Goal: Browse casually: Explore the website without a specific task or goal

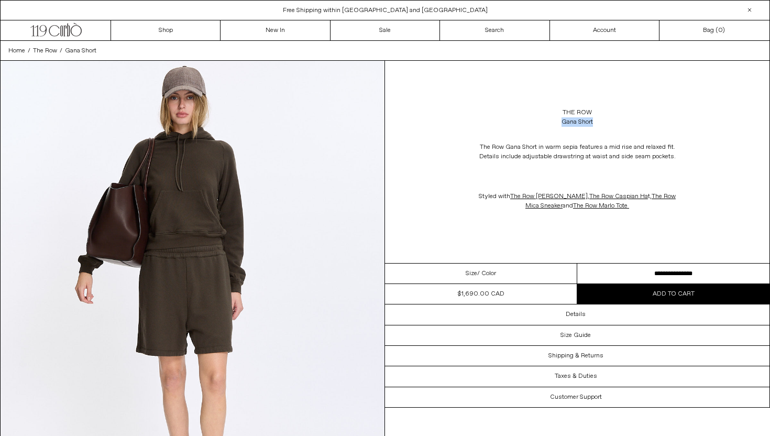
drag, startPoint x: 597, startPoint y: 122, endPoint x: 551, endPoint y: 121, distance: 46.1
click at [551, 121] on div "The Row Gana Short" at bounding box center [577, 117] width 385 height 29
copy div "Gana Short"
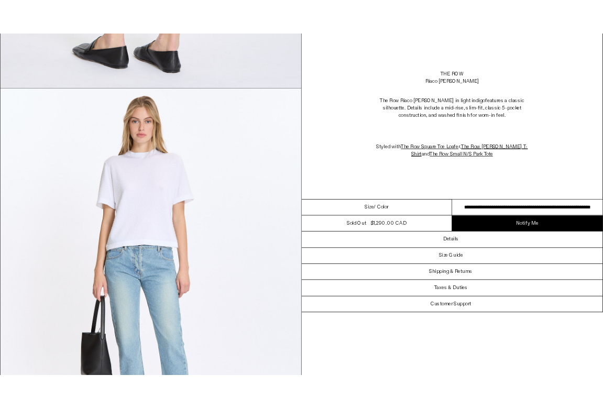
scroll to position [950, 0]
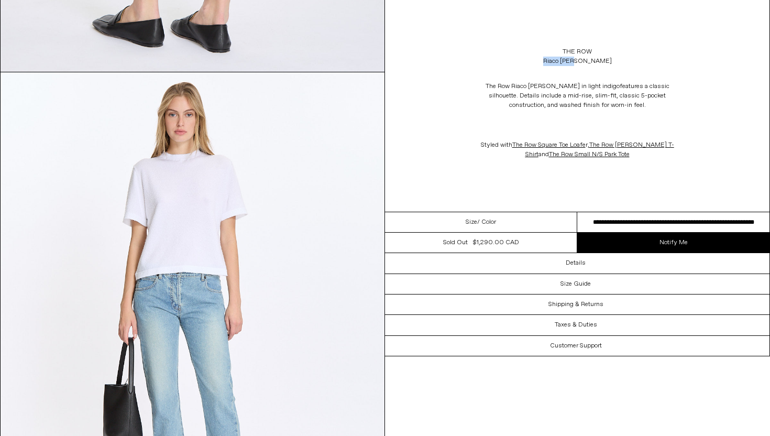
drag, startPoint x: 592, startPoint y: 61, endPoint x: 557, endPoint y: 61, distance: 35.1
click at [557, 61] on div "The Row Riaco Jean" at bounding box center [577, 56] width 385 height 29
copy div "Riaco Jean"
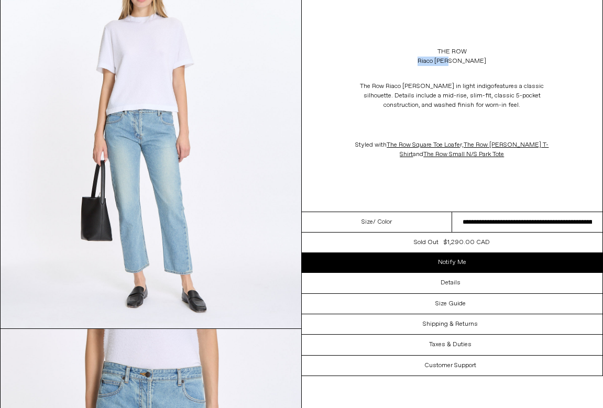
scroll to position [0, 0]
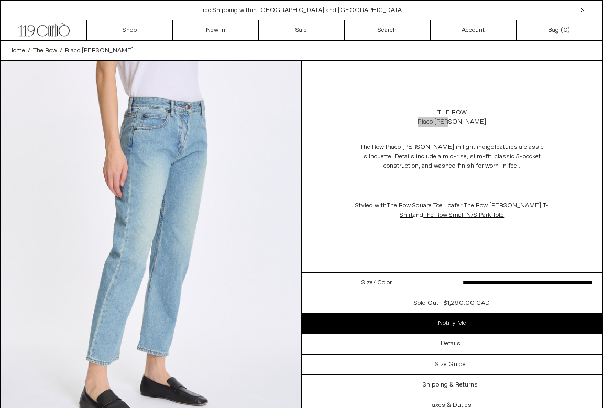
click at [553, 284] on select "**********" at bounding box center [527, 283] width 150 height 20
click at [522, 284] on select "**********" at bounding box center [527, 283] width 150 height 20
click at [472, 119] on div "The Row Riaco Jean" at bounding box center [452, 117] width 301 height 29
drag, startPoint x: 474, startPoint y: 123, endPoint x: 432, endPoint y: 123, distance: 41.9
click at [432, 123] on div "The Row Riaco Jean" at bounding box center [452, 117] width 301 height 29
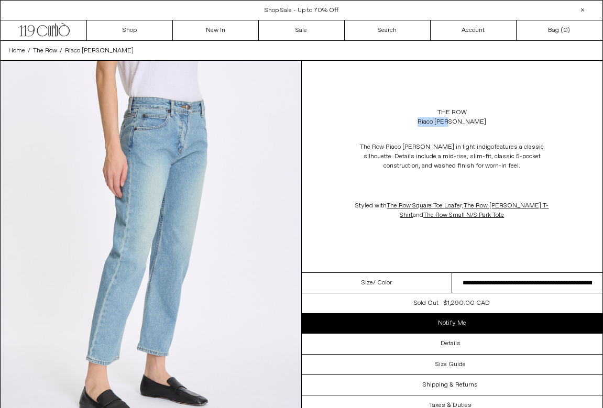
copy div "Riaco Jean"
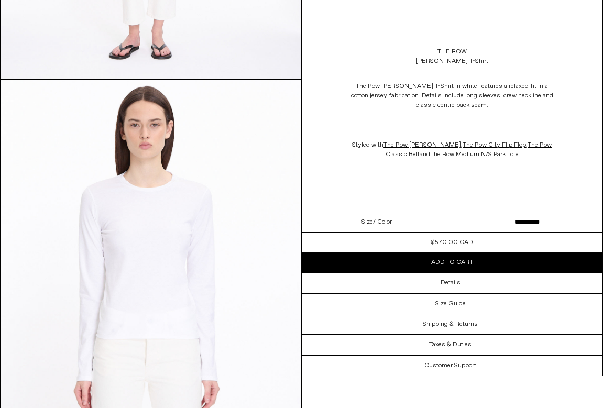
scroll to position [342, 0]
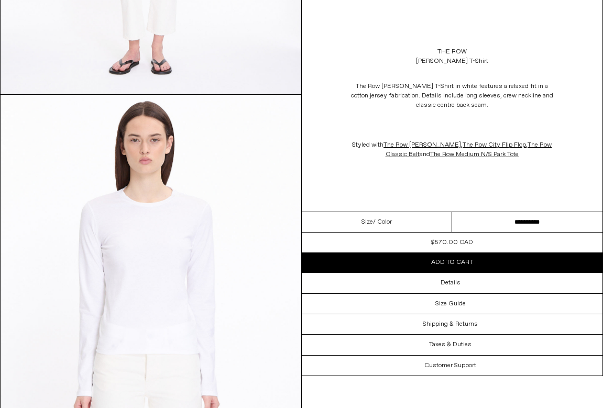
click at [536, 218] on select "**********" at bounding box center [527, 222] width 150 height 20
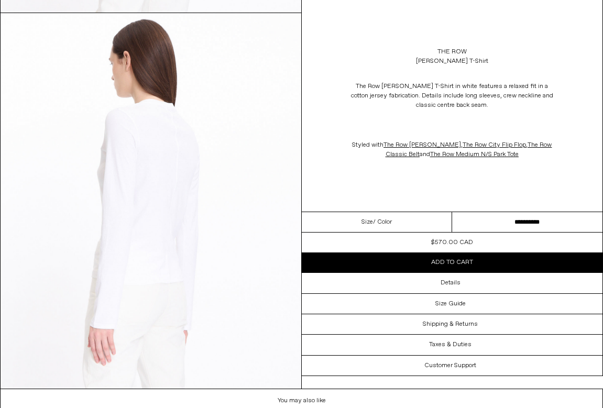
scroll to position [1091, 0]
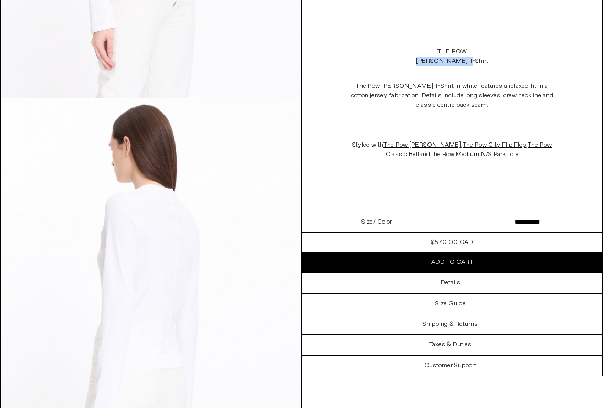
drag, startPoint x: 483, startPoint y: 64, endPoint x: 399, endPoint y: 64, distance: 83.9
click at [399, 64] on div "The Row Sherman T-Shirt" at bounding box center [452, 56] width 301 height 29
copy div "Sherman T-Shirt"
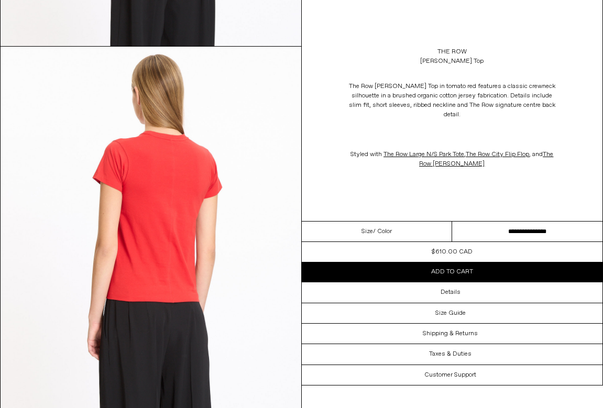
scroll to position [1159, 0]
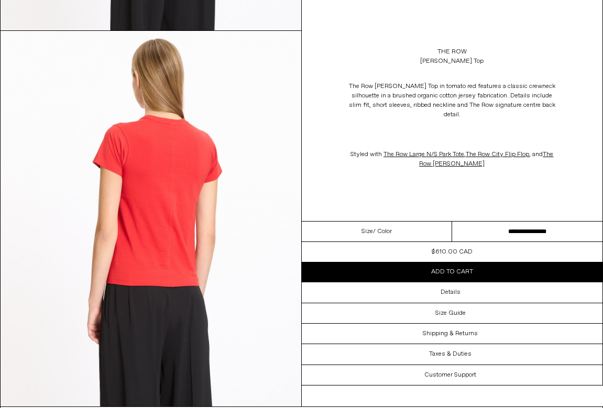
click at [500, 222] on select "**********" at bounding box center [527, 232] width 150 height 20
drag, startPoint x: 475, startPoint y: 62, endPoint x: 423, endPoint y: 61, distance: 51.9
click at [423, 61] on div "The Row Florie Top" at bounding box center [452, 56] width 301 height 29
copy div "Florie Top"
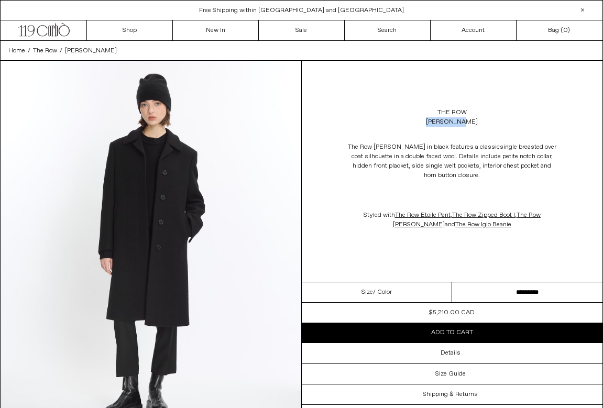
drag, startPoint x: 468, startPoint y: 121, endPoint x: 429, endPoint y: 121, distance: 39.3
click at [429, 121] on div "The Row Anton Coat" at bounding box center [452, 117] width 301 height 29
copy div "Anton Coat"
click at [452, 112] on link "The Row" at bounding box center [452, 112] width 29 height 9
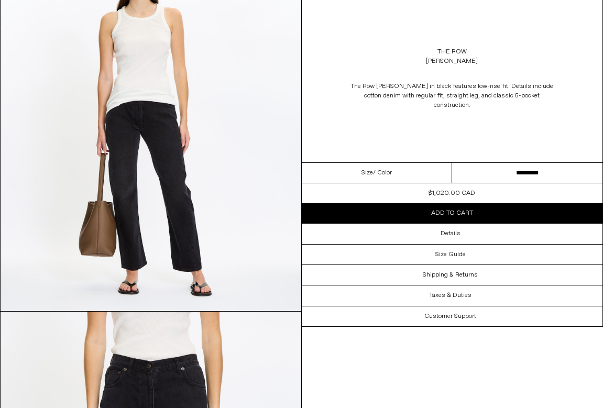
scroll to position [67, 0]
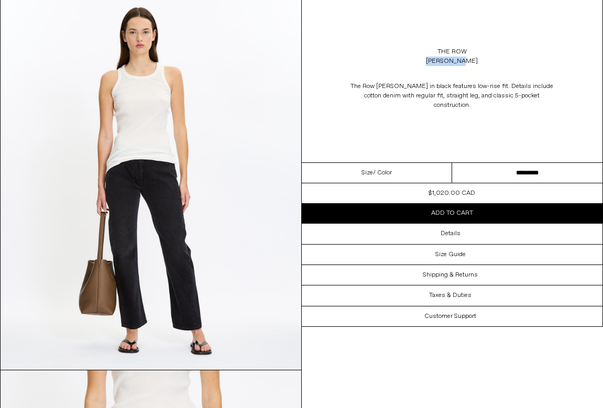
drag, startPoint x: 470, startPoint y: 59, endPoint x: 420, endPoint y: 59, distance: 49.8
click at [420, 59] on div "The Row [PERSON_NAME]" at bounding box center [452, 56] width 301 height 29
copy div "[PERSON_NAME]"
click at [541, 165] on select "**********" at bounding box center [527, 173] width 150 height 20
click at [461, 49] on link "The Row" at bounding box center [452, 51] width 29 height 9
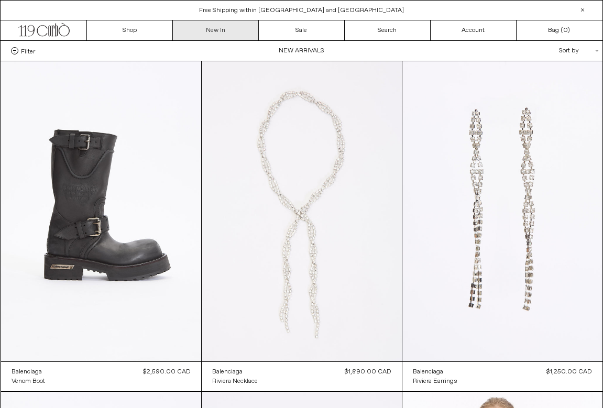
click at [219, 34] on link "New In" at bounding box center [216, 30] width 86 height 20
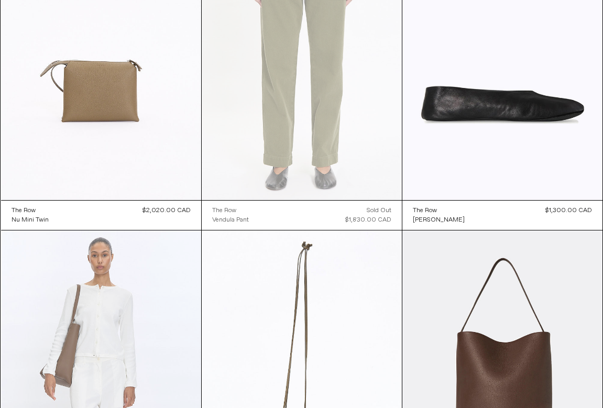
scroll to position [3360, 0]
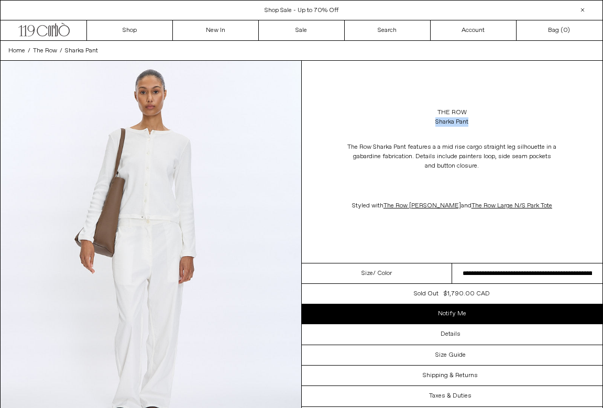
drag, startPoint x: 477, startPoint y: 119, endPoint x: 431, endPoint y: 124, distance: 45.8
click at [431, 124] on div "The Row Sharka Pant" at bounding box center [452, 117] width 301 height 29
copy div "Sharka Pant"
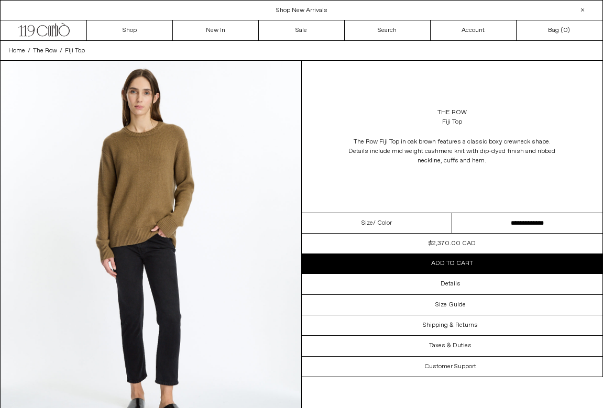
drag, startPoint x: 467, startPoint y: 120, endPoint x: 422, endPoint y: 119, distance: 44.6
click at [422, 119] on div "The Row Fiji Top" at bounding box center [452, 117] width 301 height 29
drag, startPoint x: 470, startPoint y: 123, endPoint x: 463, endPoint y: 124, distance: 6.9
click at [463, 124] on div "The Row Fiji Top" at bounding box center [452, 117] width 301 height 29
copy div "Fiji Top"
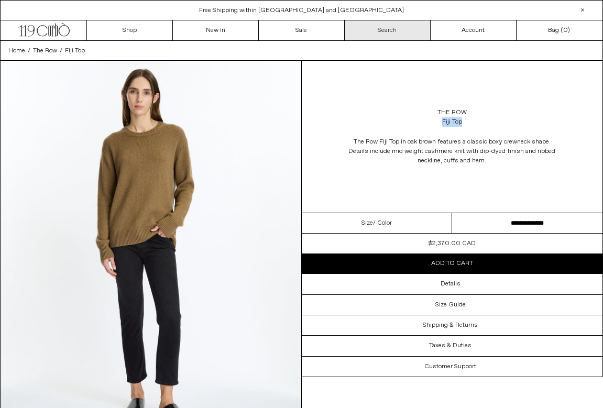
click at [388, 37] on link "Search" at bounding box center [388, 30] width 86 height 20
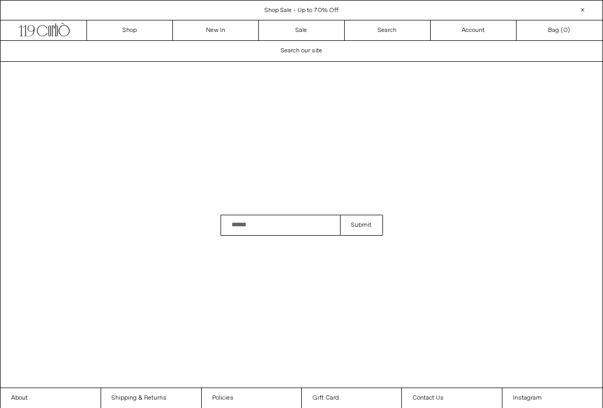
click at [268, 221] on input "Search" at bounding box center [281, 225] width 120 height 21
paste input "********"
type input "********"
click at [340, 215] on button "Submit" at bounding box center [361, 225] width 42 height 21
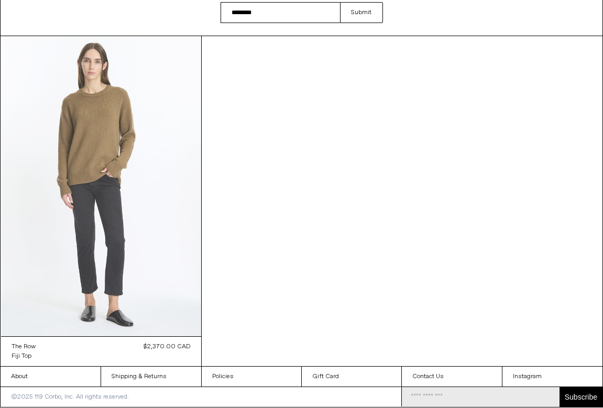
click at [106, 208] on at bounding box center [101, 186] width 200 height 300
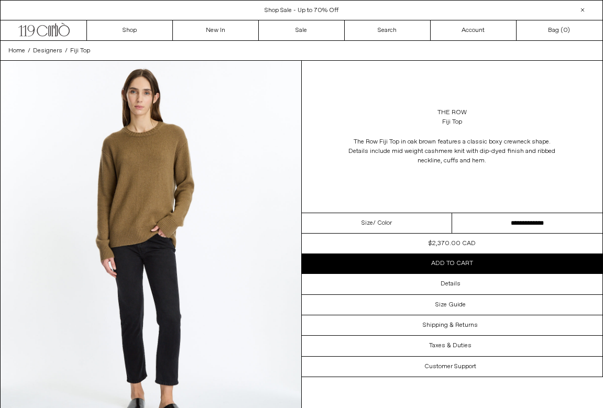
click at [531, 224] on select "**********" at bounding box center [527, 223] width 150 height 20
drag, startPoint x: 469, startPoint y: 123, endPoint x: 442, endPoint y: 119, distance: 26.9
click at [442, 119] on div "The Row Fiji Top" at bounding box center [452, 117] width 301 height 29
drag, startPoint x: 470, startPoint y: 126, endPoint x: 437, endPoint y: 125, distance: 33.1
click at [437, 124] on div "The Row Fiji Top" at bounding box center [452, 117] width 301 height 29
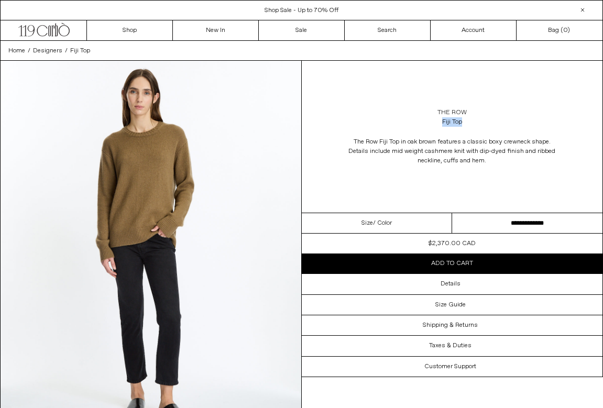
click at [460, 112] on link "The Row" at bounding box center [452, 112] width 29 height 9
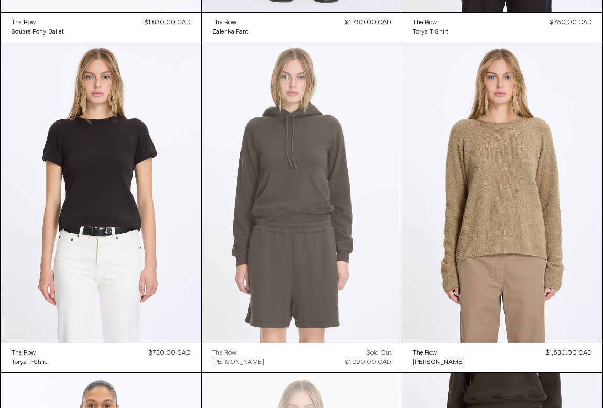
scroll to position [4336, 0]
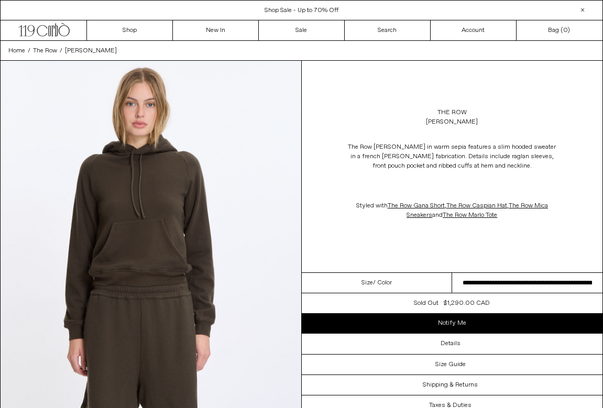
drag, startPoint x: 483, startPoint y: 125, endPoint x: 420, endPoint y: 123, distance: 63.4
click at [420, 124] on div "The Row Timia Sweatshirt" at bounding box center [452, 117] width 301 height 29
copy div "Timia Sweatshirt"
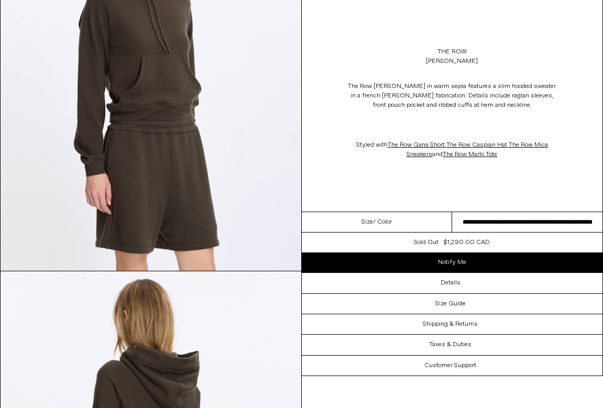
scroll to position [541, 0]
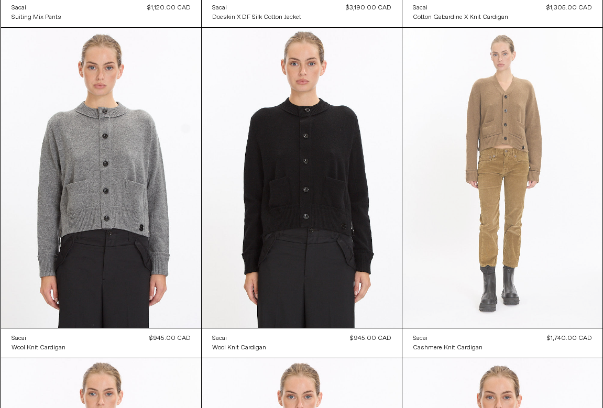
scroll to position [4323, 0]
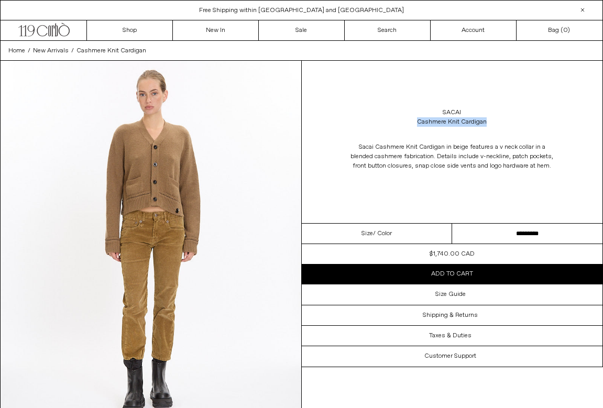
drag, startPoint x: 493, startPoint y: 125, endPoint x: 401, endPoint y: 125, distance: 92.2
click at [401, 125] on div "Sacai Cashmere Knit Cardigan" at bounding box center [452, 117] width 301 height 29
copy div "Cashmere Knit Cardigan"
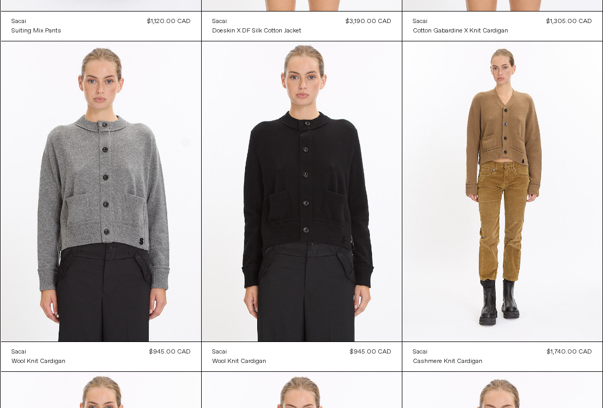
scroll to position [4320, 0]
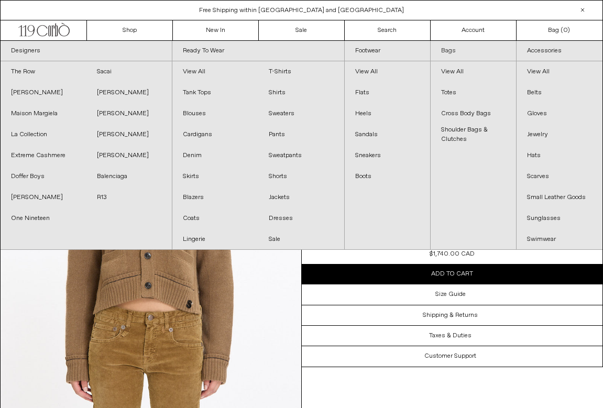
click at [442, 56] on link "Bags" at bounding box center [473, 51] width 85 height 20
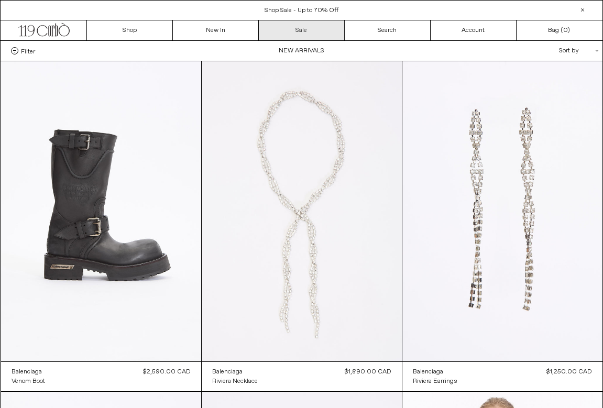
click at [301, 39] on link "Sale" at bounding box center [302, 30] width 86 height 20
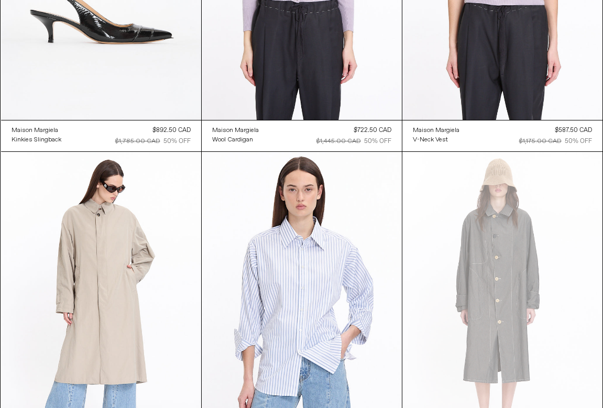
scroll to position [4142, 0]
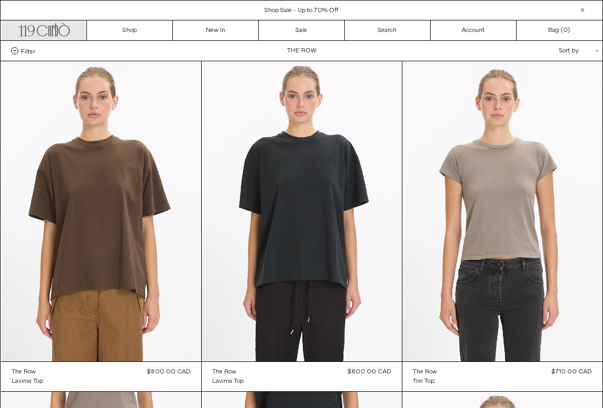
click at [47, 28] on icon ".cls-1, .cls-2 { fill: #231f20; stroke: #231f20; stroke-miterlimit: 10; stroke-…" at bounding box center [43, 28] width 51 height 15
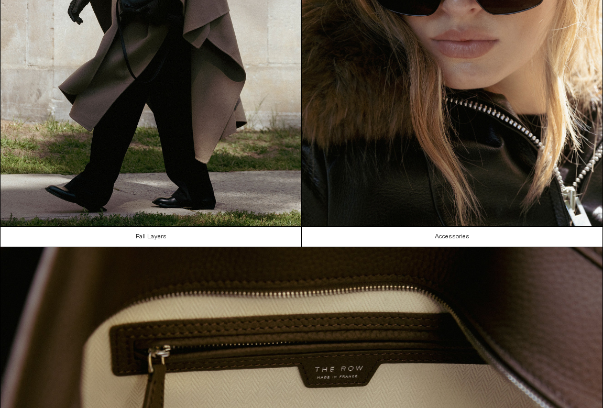
scroll to position [685, 0]
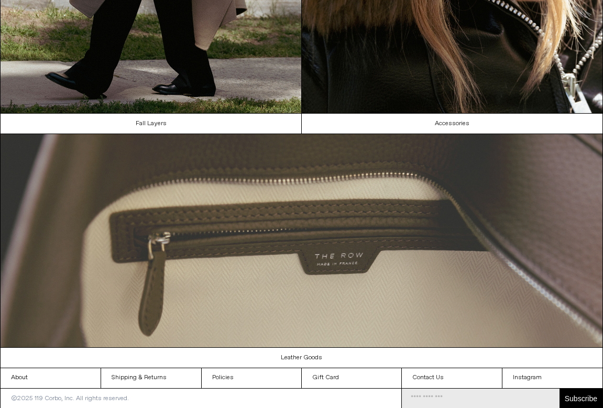
click at [299, 251] on img at bounding box center [302, 240] width 602 height 213
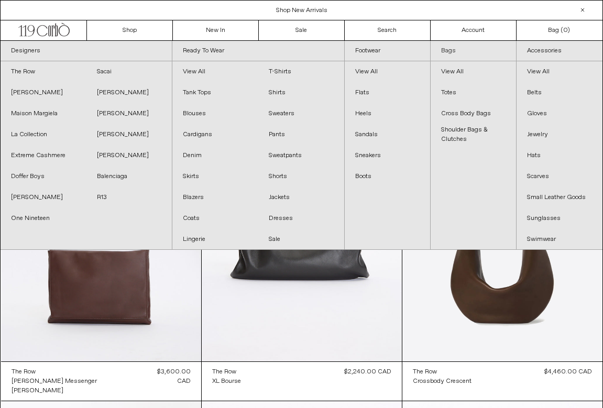
click at [451, 51] on link "Bags" at bounding box center [473, 51] width 85 height 20
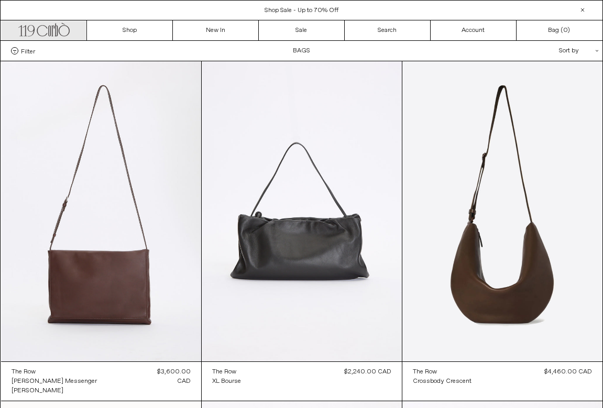
click at [60, 34] on icon at bounding box center [64, 31] width 11 height 11
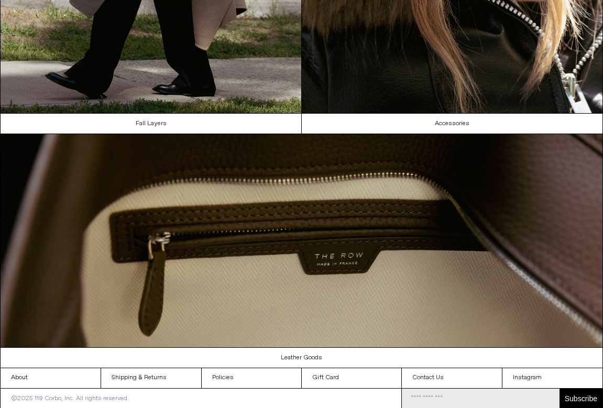
scroll to position [680, 0]
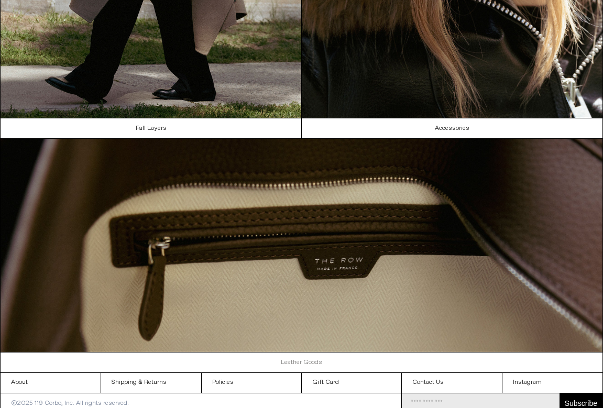
click at [300, 356] on link "Leather Goods" at bounding box center [302, 363] width 603 height 20
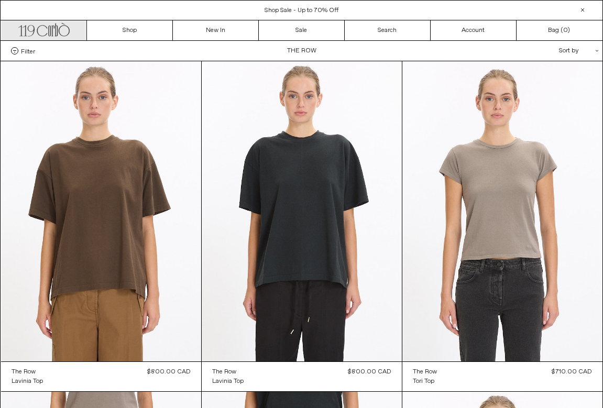
click at [61, 38] on link ".cls-1, .cls-2 { fill: #231f20; stroke: #231f20; stroke-miterlimit: 10; stroke-…" at bounding box center [44, 30] width 86 height 20
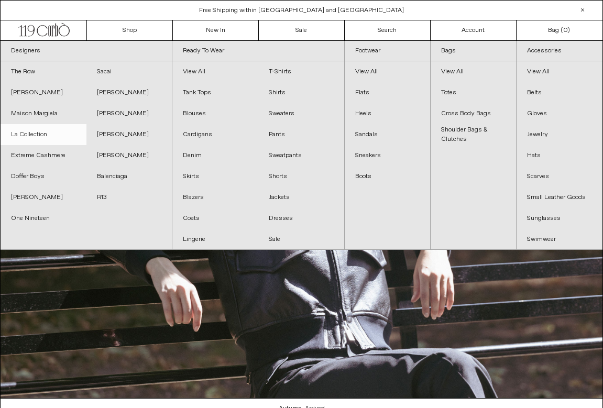
click at [45, 139] on link "La Collection" at bounding box center [44, 134] width 86 height 21
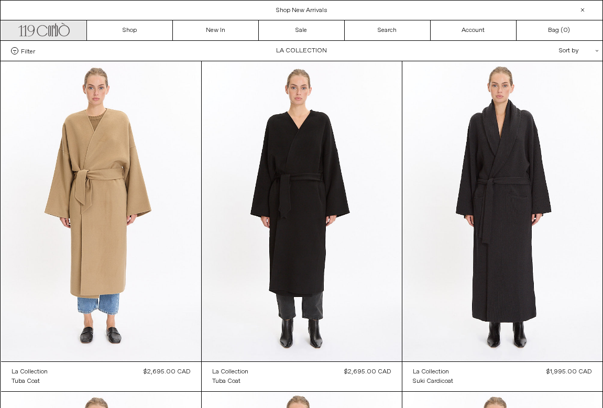
click at [55, 26] on icon ".cls-1, .cls-2 { fill: #231f20; stroke: #231f20; stroke-miterlimit: 10; stroke-…" at bounding box center [43, 28] width 51 height 15
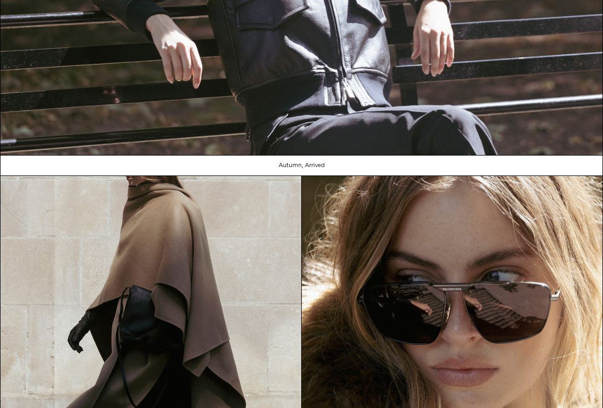
scroll to position [246, 0]
